Goal: Find contact information: Find contact information

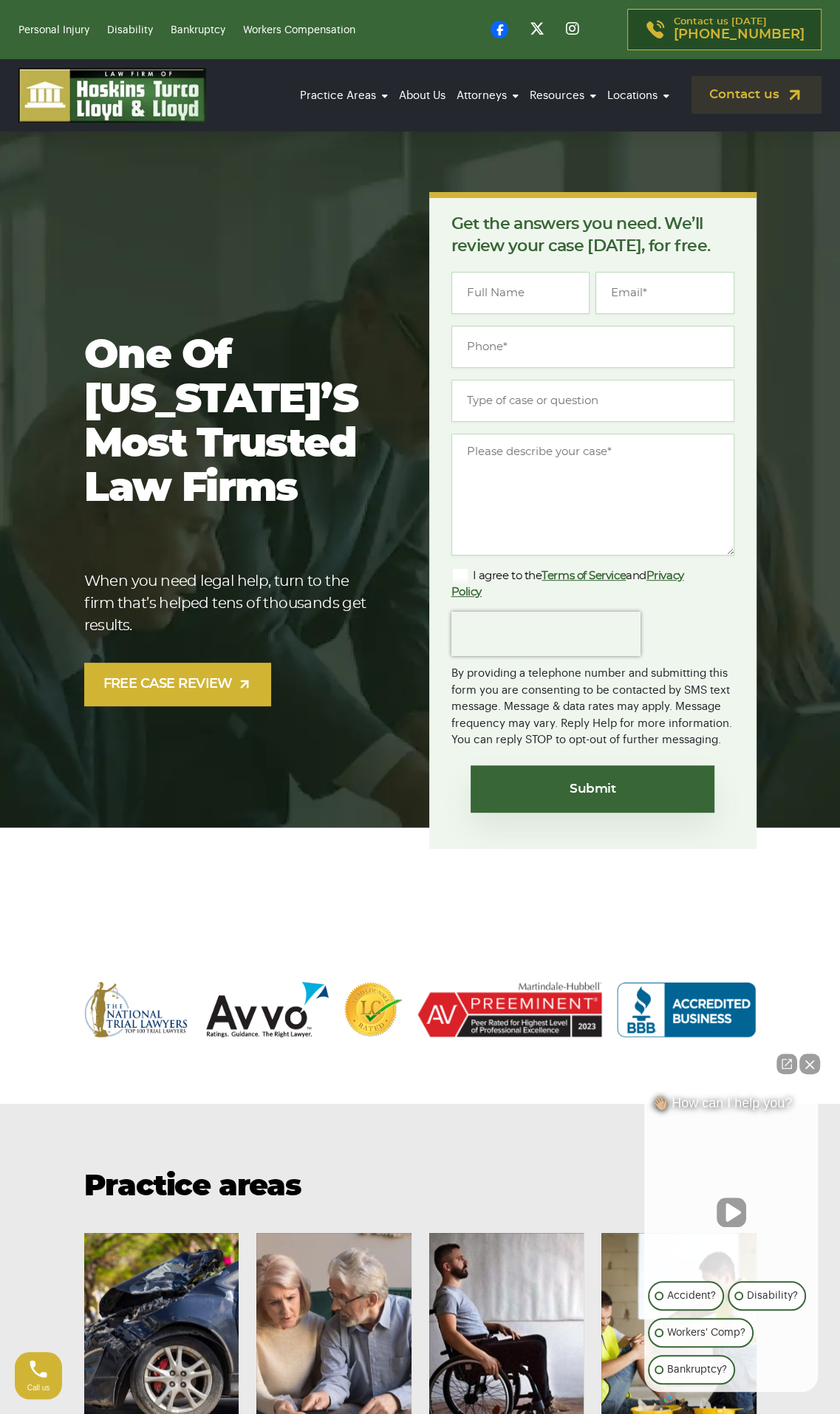
drag, startPoint x: 0, startPoint y: 0, endPoint x: 234, endPoint y: 187, distance: 299.5
click at [234, 187] on section "One of [US_STATE]’s most trusted law firms When you need legal help, turn to th…" at bounding box center [420, 520] width 840 height 790
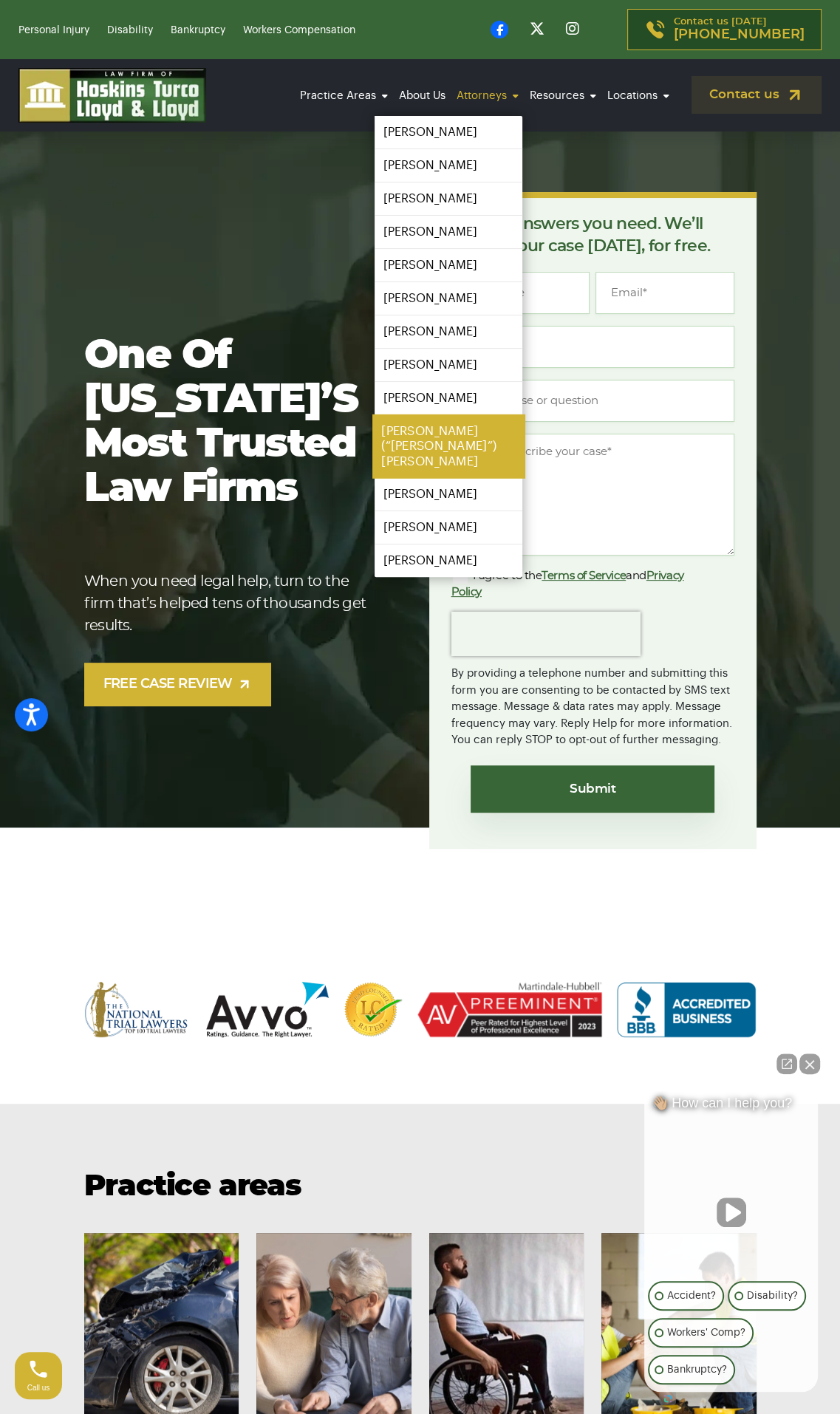
click at [440, 424] on link "[PERSON_NAME] (“[PERSON_NAME]”) [PERSON_NAME]" at bounding box center [448, 447] width 153 height 64
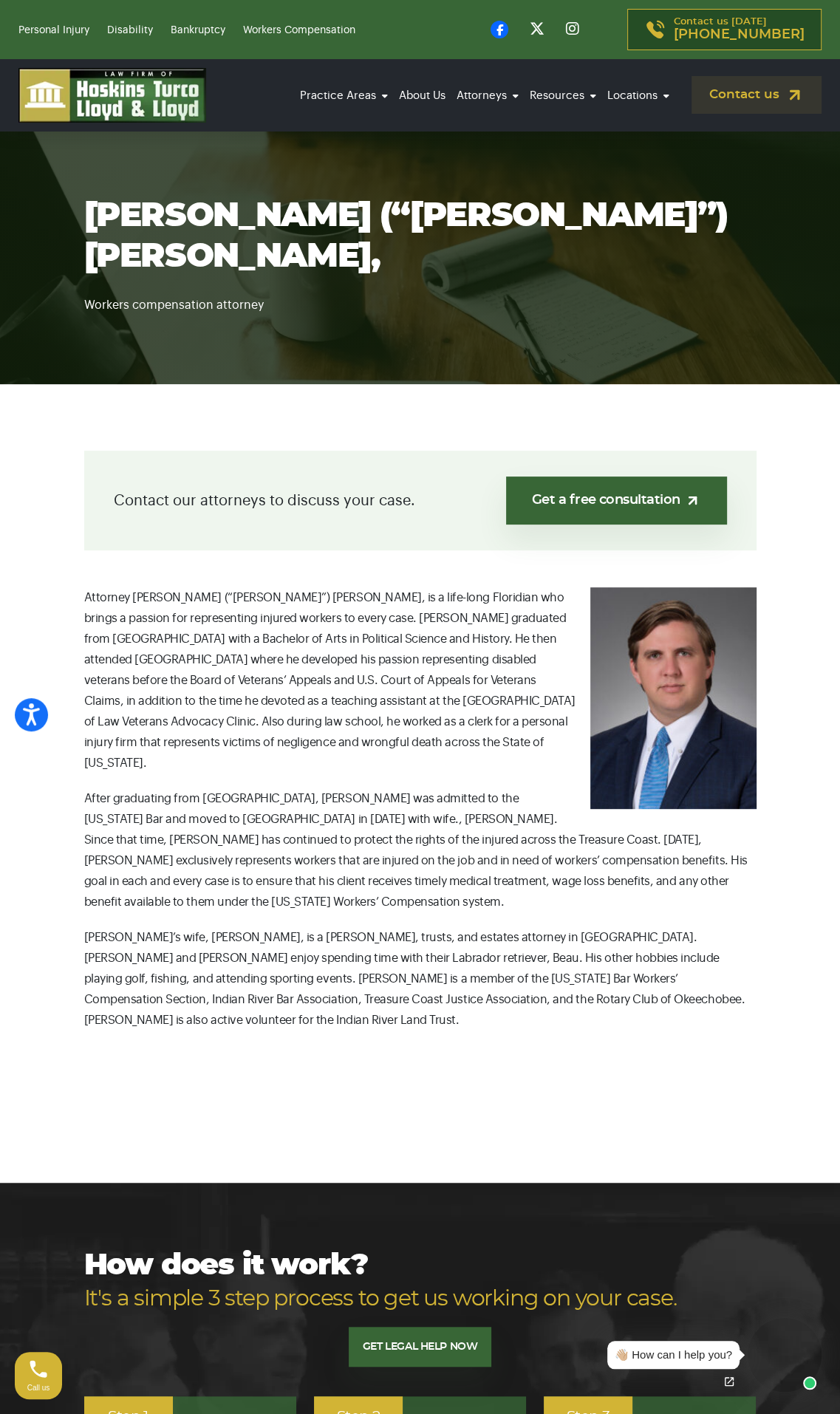
click at [390, 804] on p "After graduating from [GEOGRAPHIC_DATA], [PERSON_NAME] was admitted to the [US_…" at bounding box center [420, 850] width 673 height 124
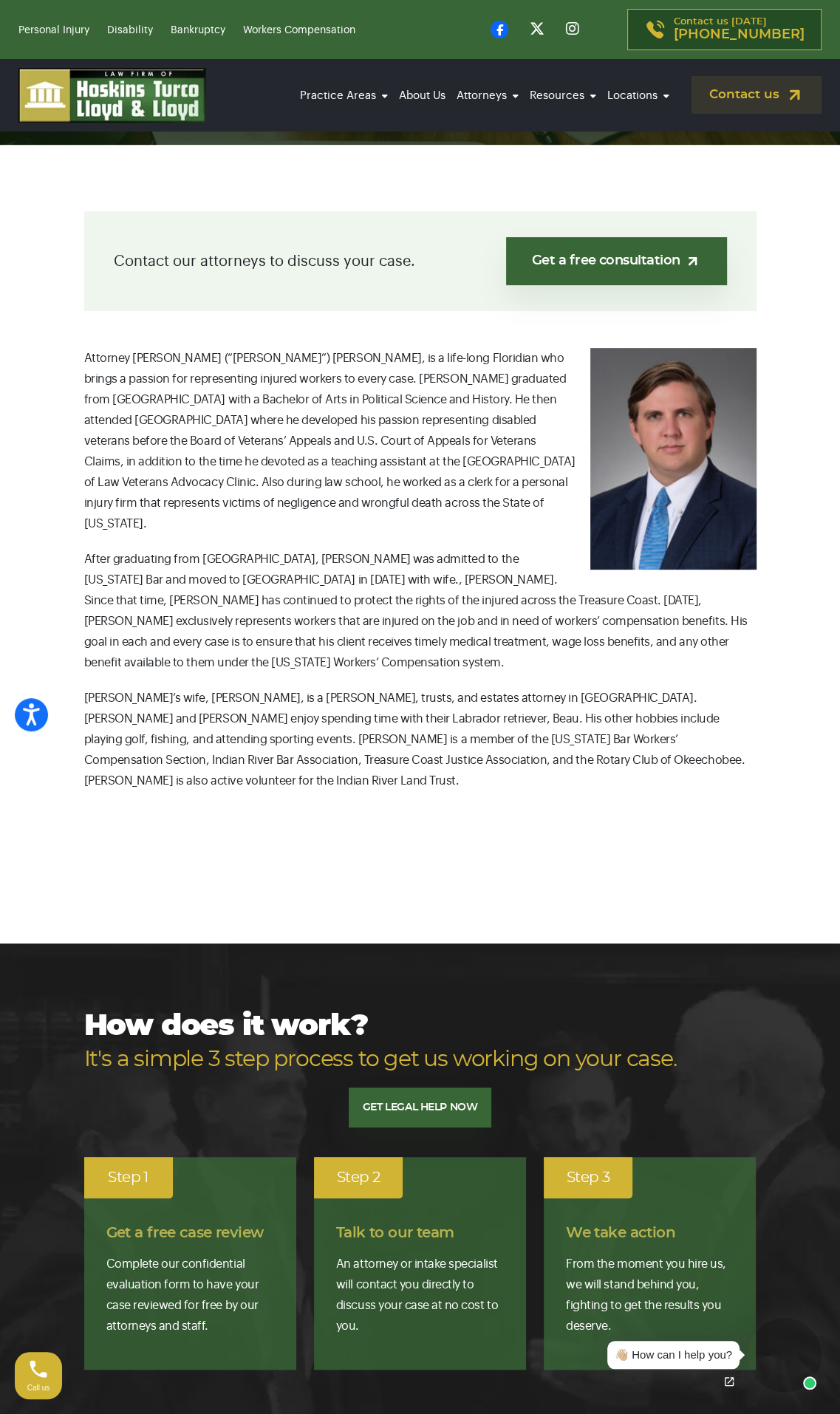
scroll to position [132, 0]
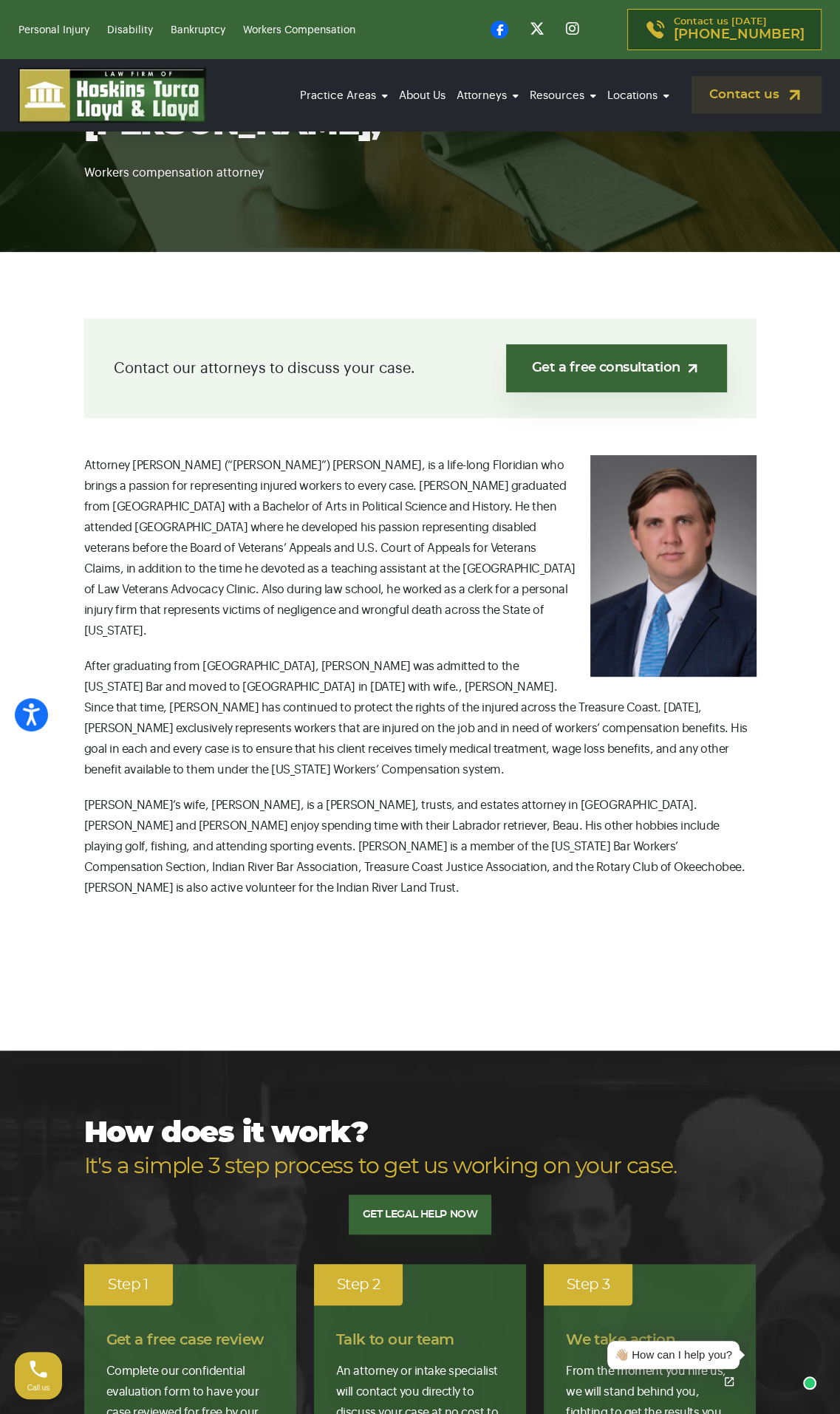
click at [425, 505] on p "Attorney [PERSON_NAME] (“[PERSON_NAME]”) [PERSON_NAME], is a life-long Floridia…" at bounding box center [420, 548] width 673 height 186
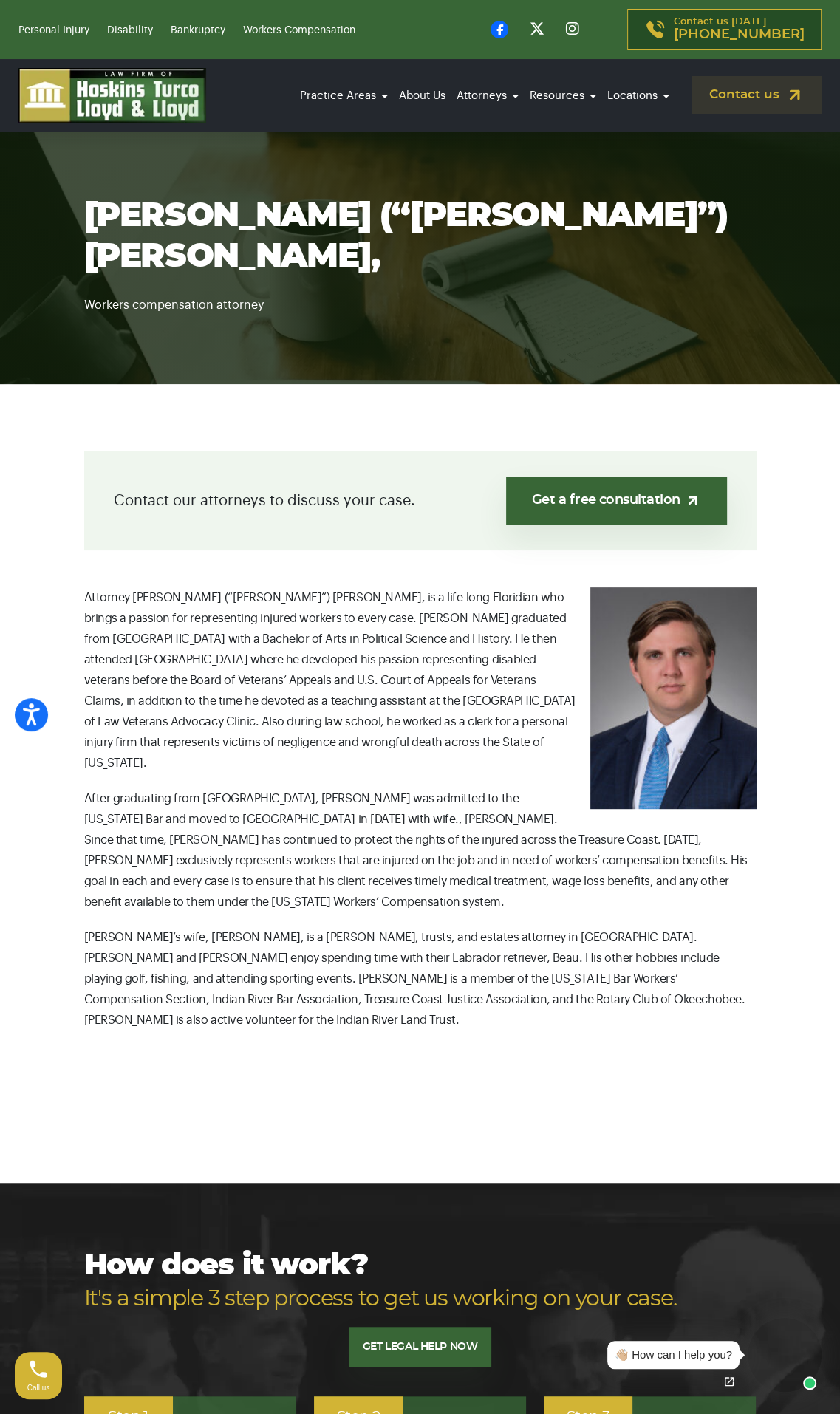
click at [707, 644] on img at bounding box center [673, 698] width 166 height 222
click at [378, 839] on p "After graduating from [GEOGRAPHIC_DATA], [PERSON_NAME] was admitted to the [US_…" at bounding box center [420, 850] width 673 height 124
